Goal: Find specific page/section: Find specific page/section

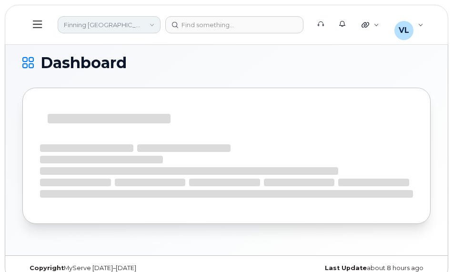
click at [86, 23] on link "Finning [GEOGRAPHIC_DATA]" at bounding box center [109, 24] width 103 height 17
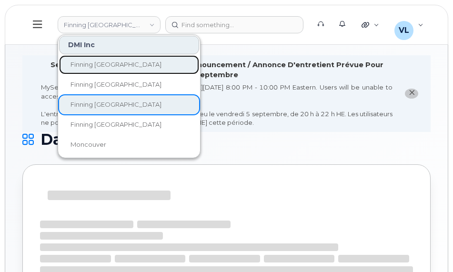
click at [101, 65] on span "Finning [GEOGRAPHIC_DATA]" at bounding box center [115, 64] width 91 height 8
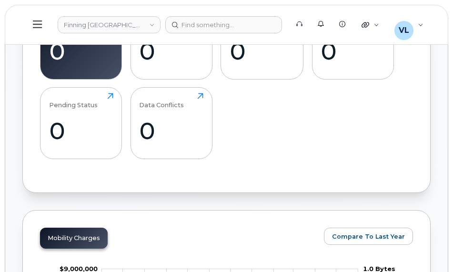
scroll to position [614, 0]
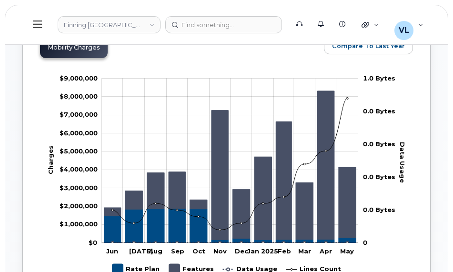
click at [30, 27] on button at bounding box center [37, 25] width 30 height 28
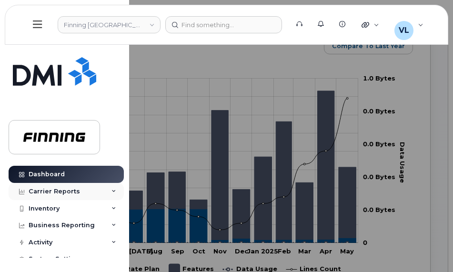
scroll to position [661, 0]
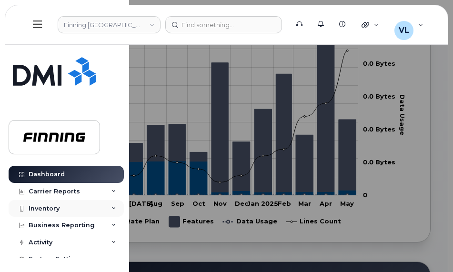
click at [104, 209] on div "Inventory" at bounding box center [66, 208] width 115 height 17
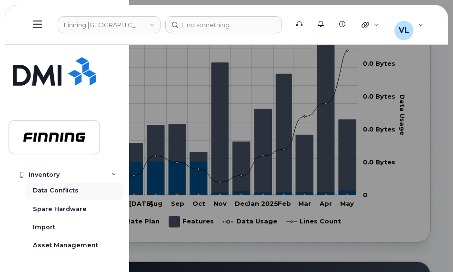
scroll to position [101, 0]
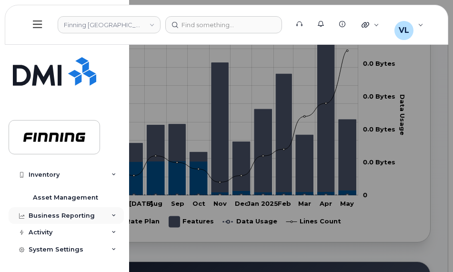
click at [84, 212] on div "Business Reporting" at bounding box center [62, 216] width 66 height 8
click at [134, 16] on div "Finning Argentina" at bounding box center [105, 24] width 105 height 19
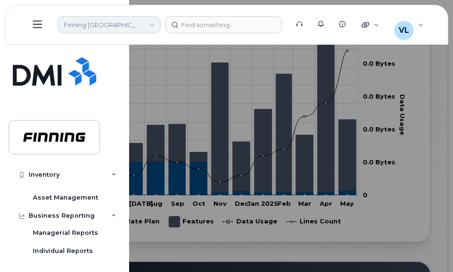
click at [132, 24] on link "Finning Argentina" at bounding box center [109, 24] width 103 height 17
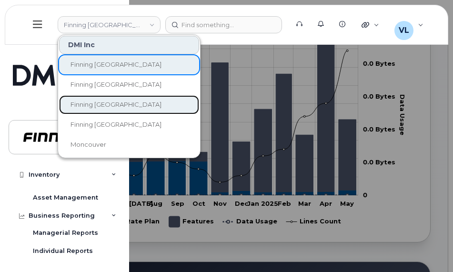
click at [120, 107] on link "Finning [GEOGRAPHIC_DATA]" at bounding box center [129, 104] width 140 height 19
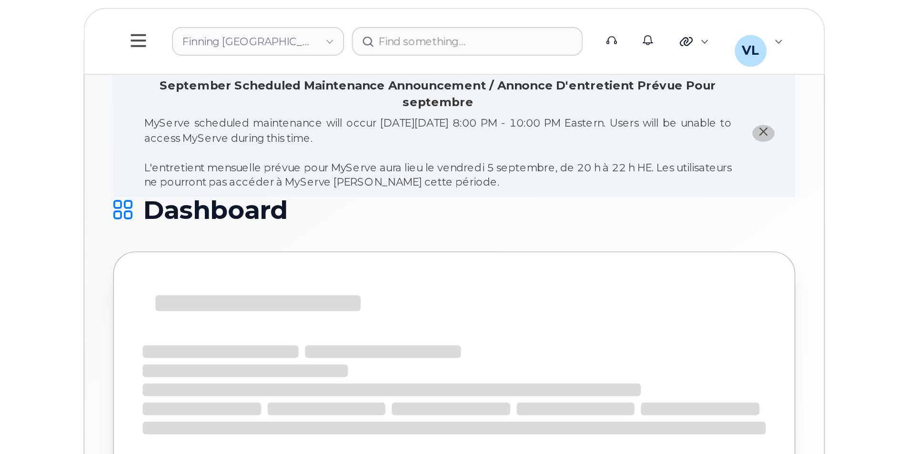
scroll to position [5, 0]
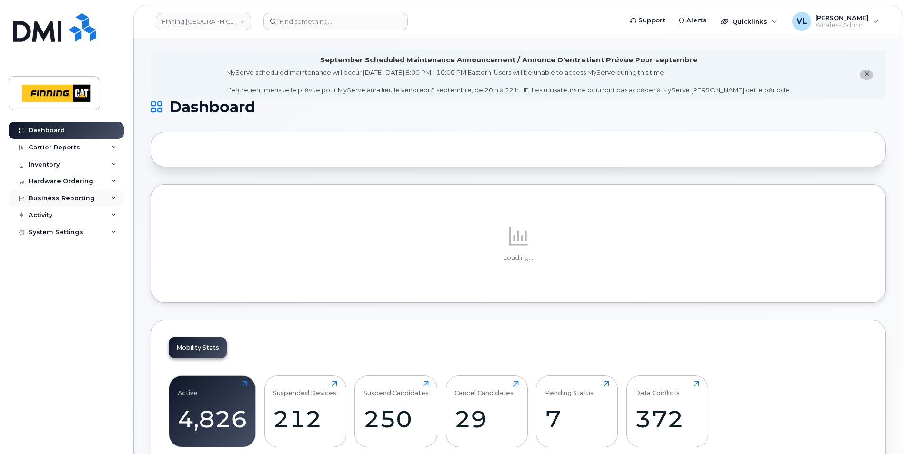
click at [97, 201] on div "Business Reporting" at bounding box center [66, 198] width 115 height 17
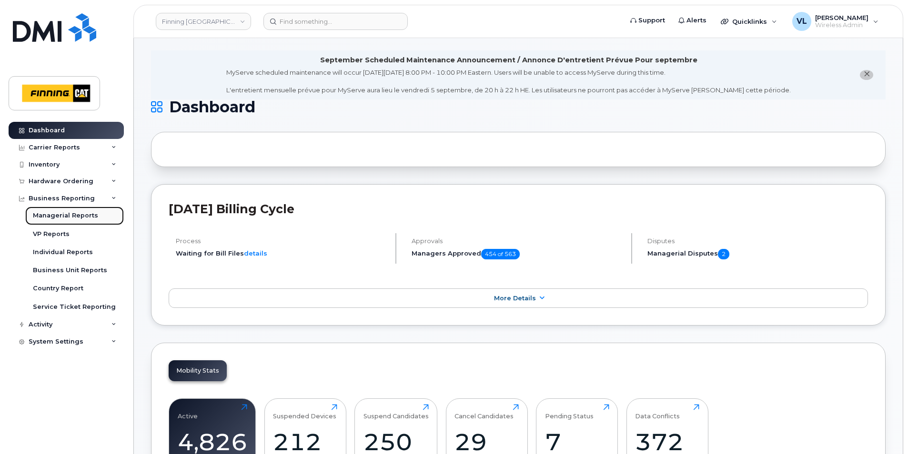
click at [82, 213] on div "Managerial Reports" at bounding box center [65, 215] width 65 height 9
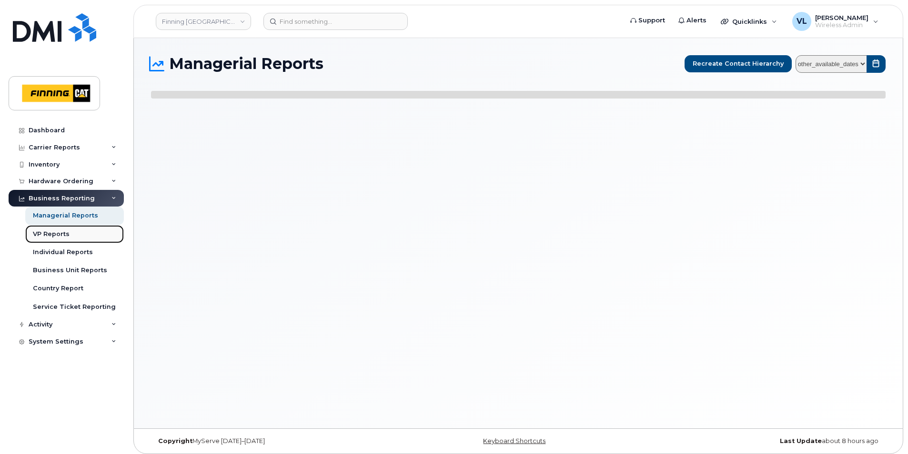
click at [75, 228] on link "VP Reports" at bounding box center [74, 234] width 99 height 18
